Goal: Task Accomplishment & Management: Use online tool/utility

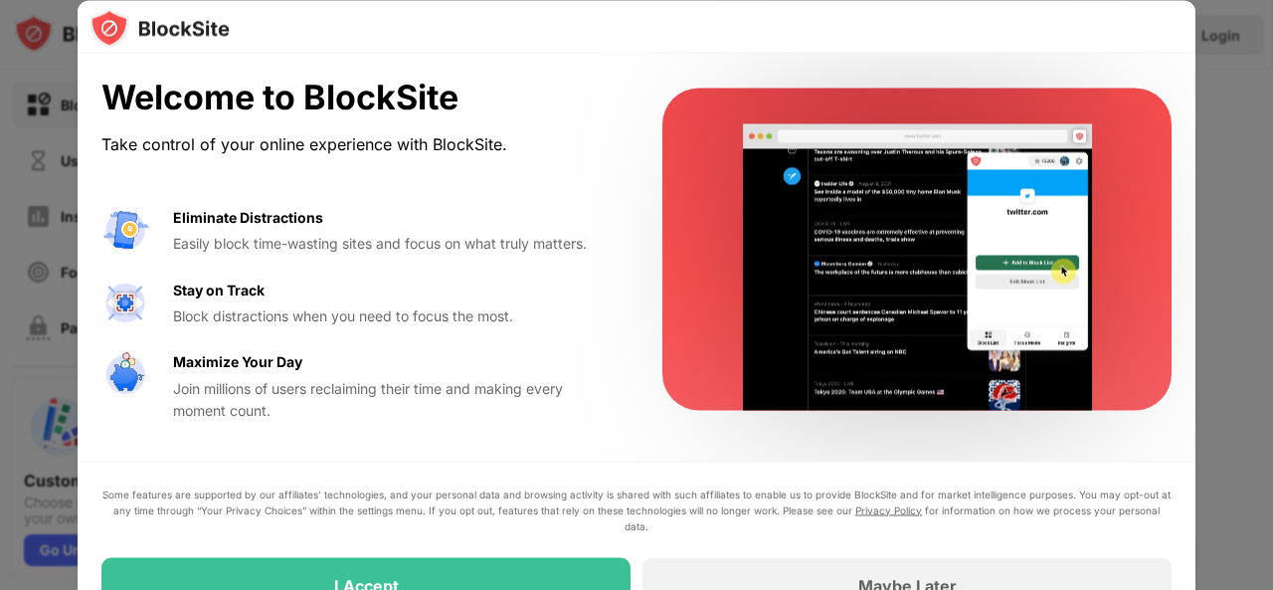
click at [1221, 111] on div at bounding box center [636, 295] width 1273 height 590
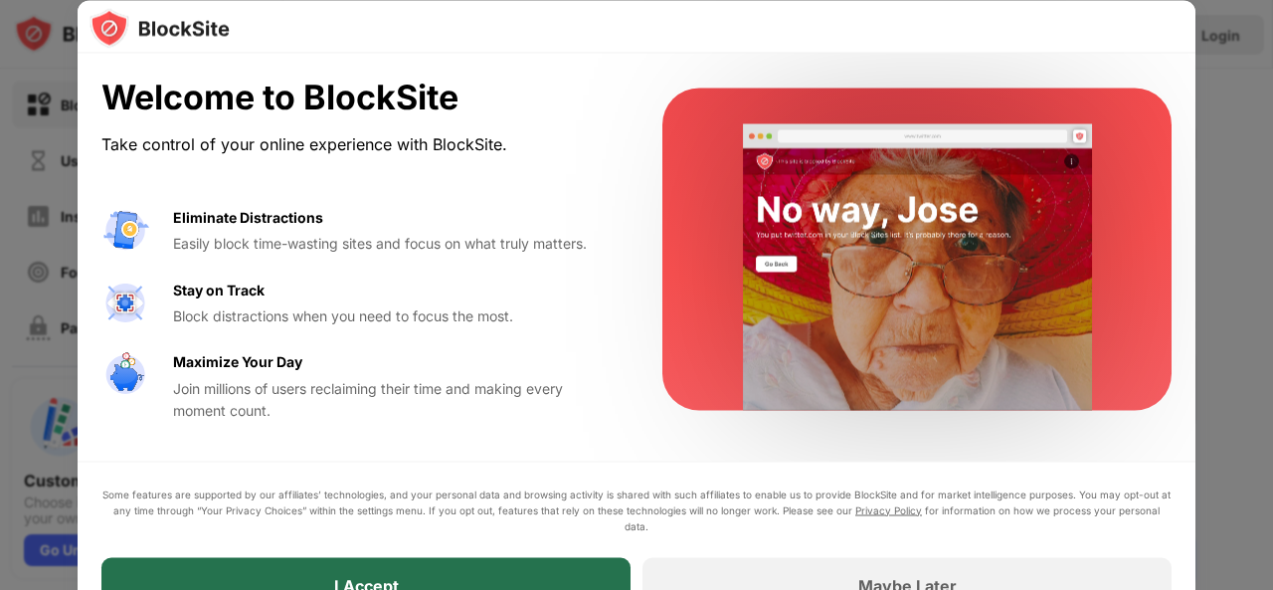
click at [305, 568] on div "I Accept" at bounding box center [365, 585] width 529 height 56
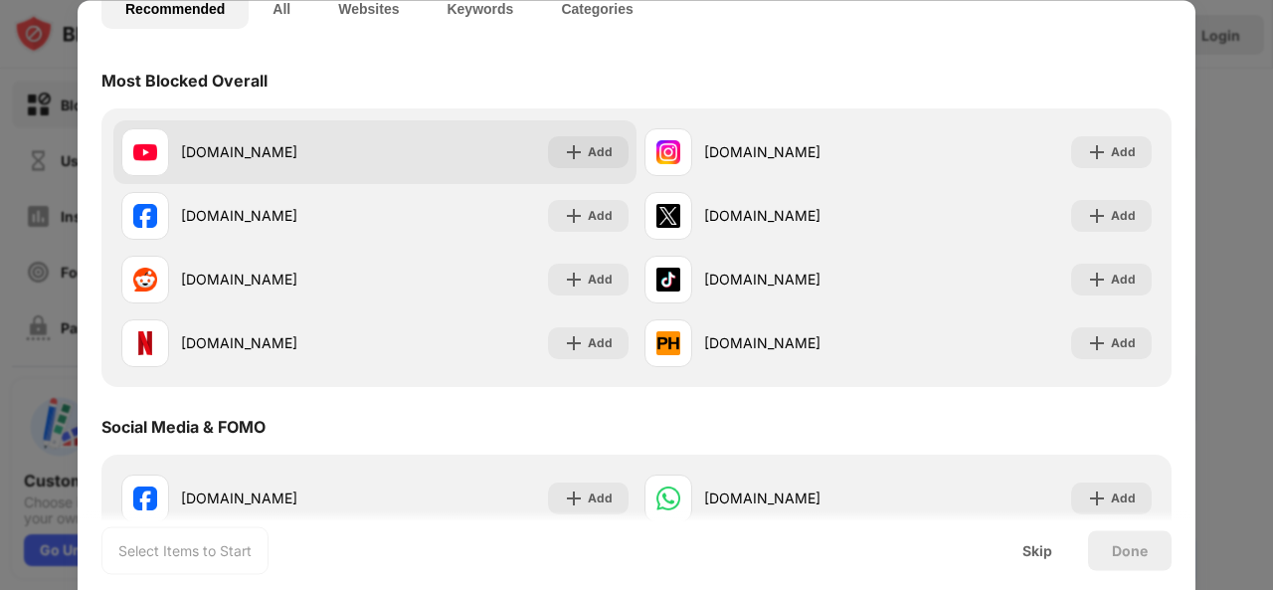
scroll to position [157, 0]
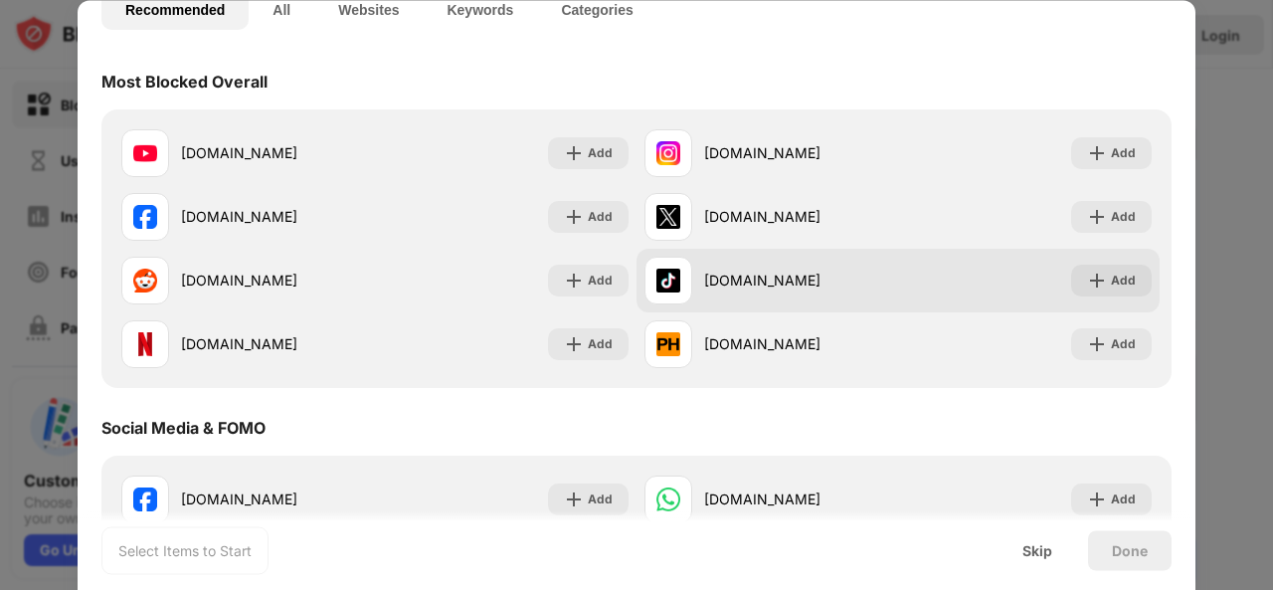
click at [1109, 253] on div "[DOMAIN_NAME] Add" at bounding box center [897, 281] width 523 height 64
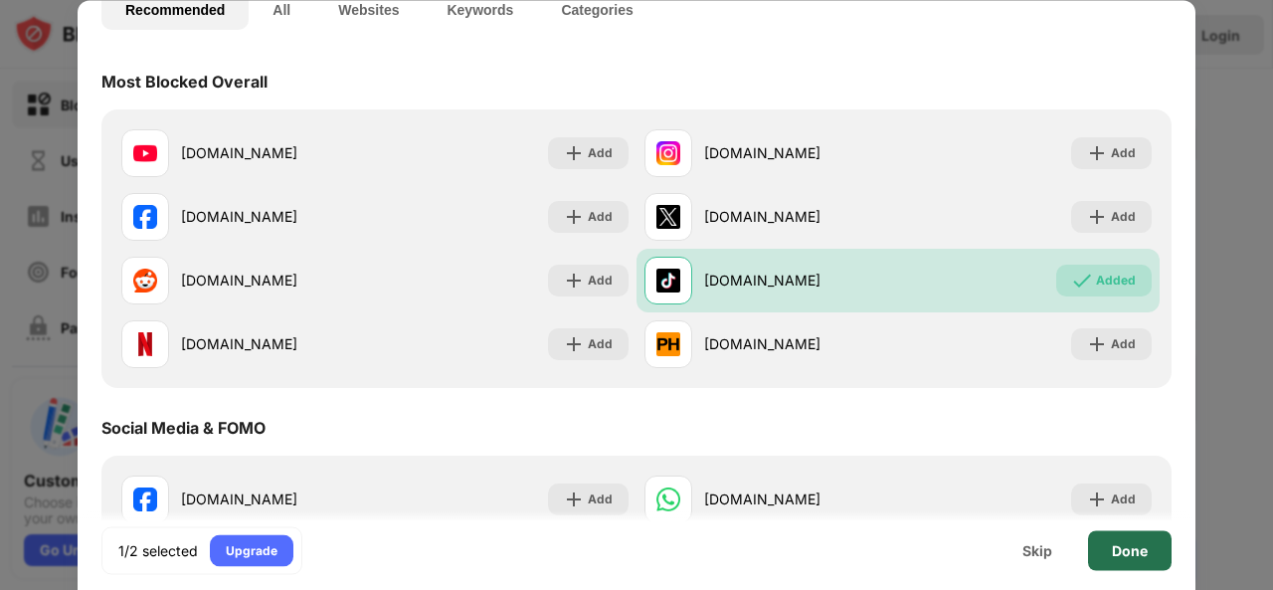
click at [1119, 534] on div "Done" at bounding box center [1130, 550] width 84 height 40
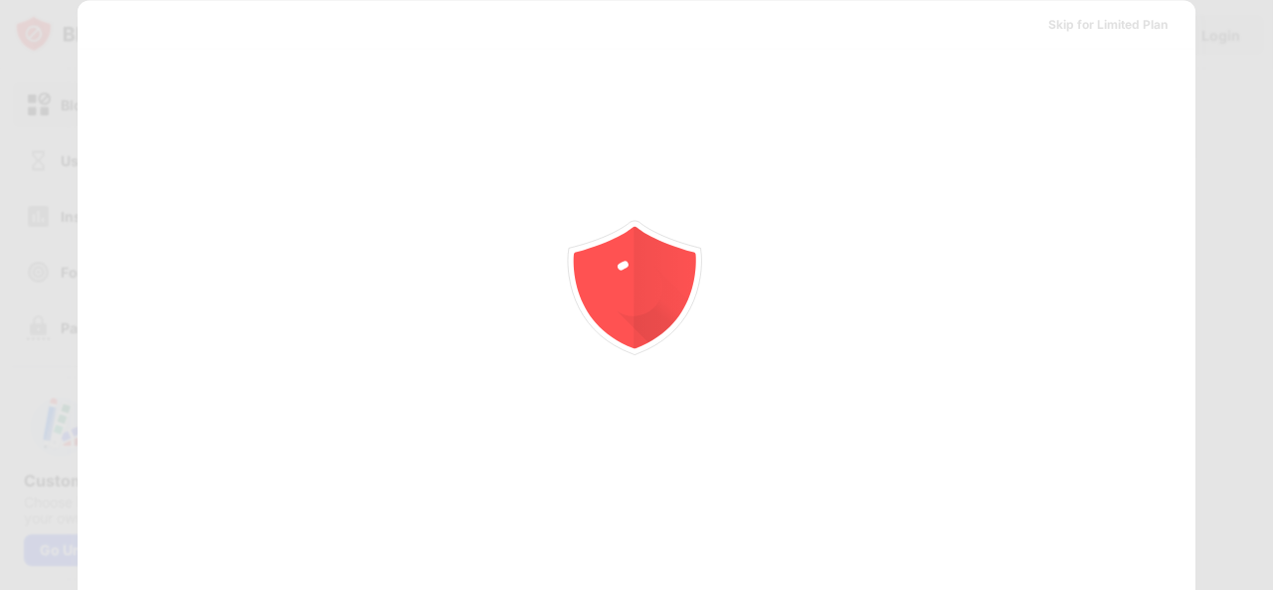
scroll to position [0, 0]
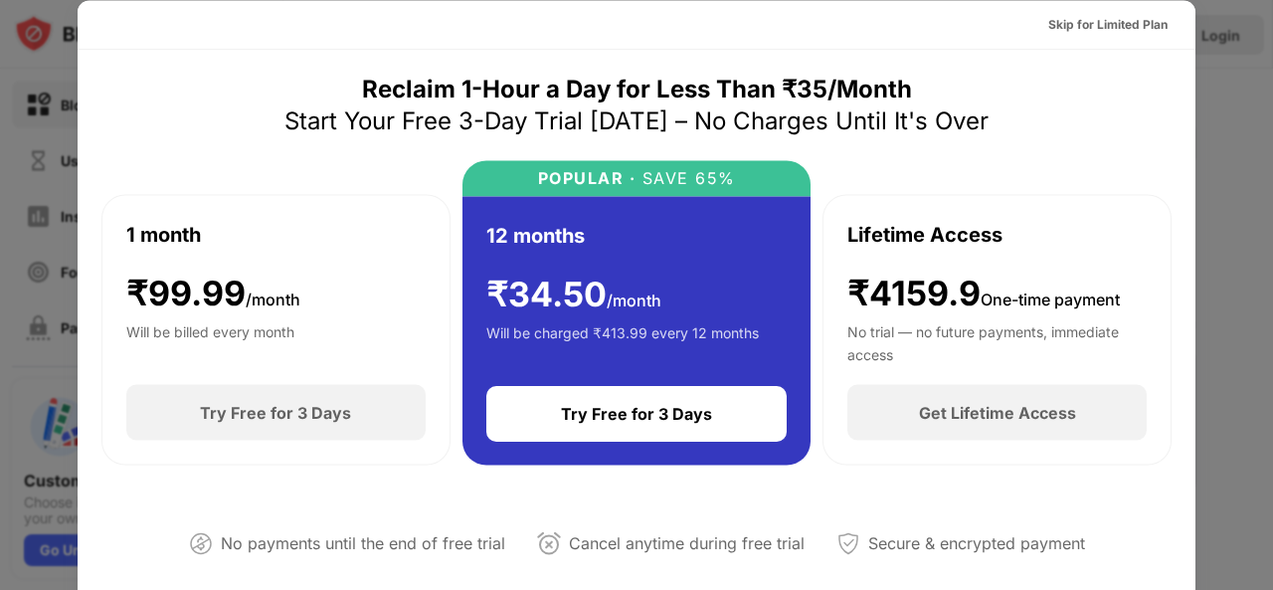
click at [1265, 113] on div at bounding box center [636, 295] width 1273 height 590
click at [40, 192] on div at bounding box center [636, 295] width 1273 height 590
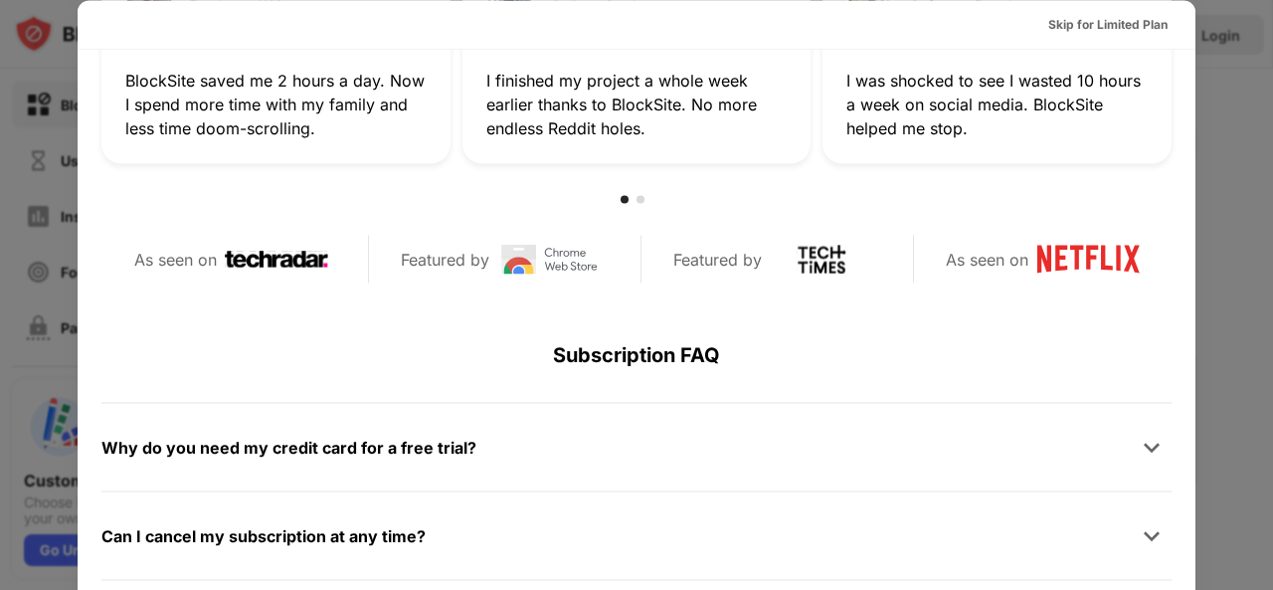
scroll to position [739, 0]
